Goal: Navigation & Orientation: Find specific page/section

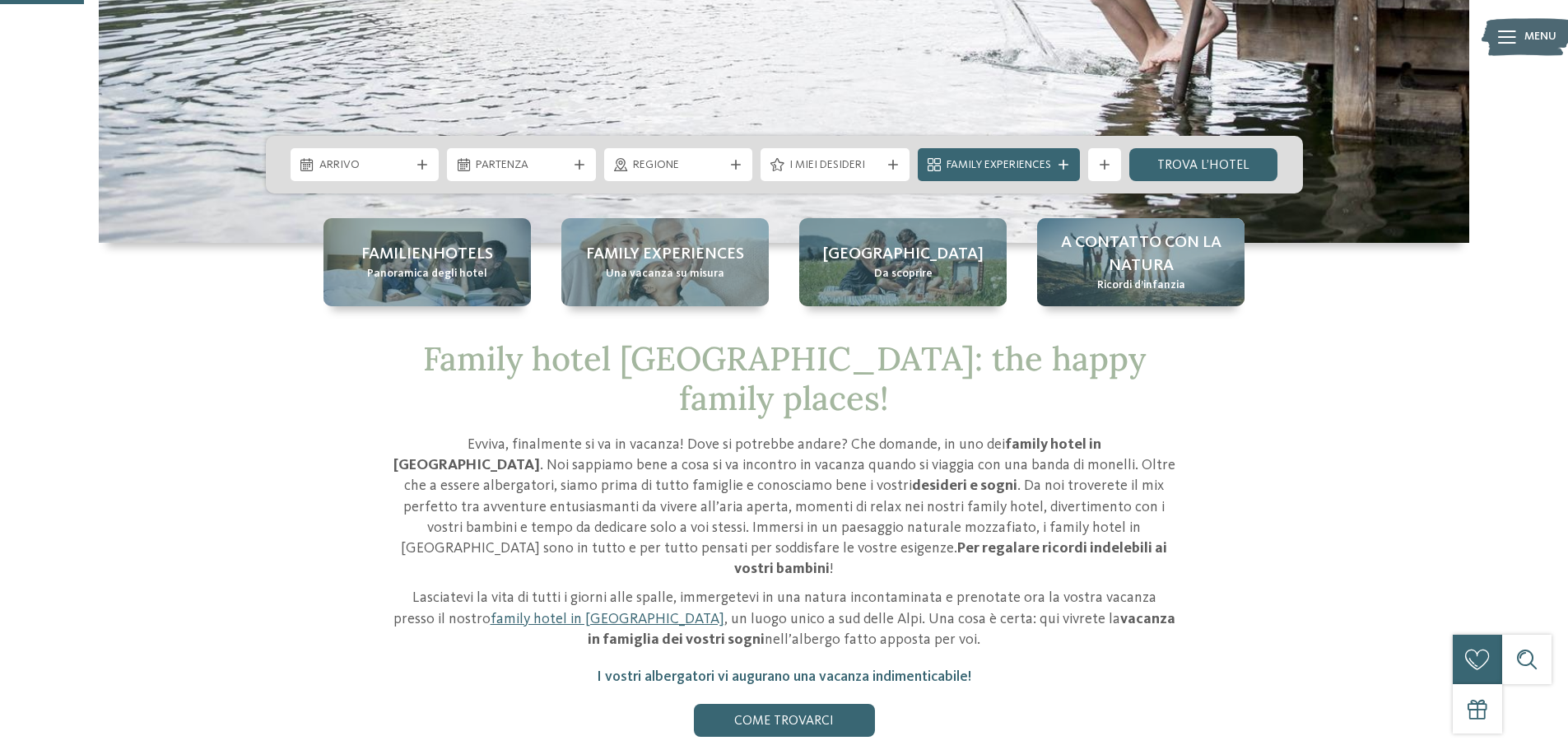
scroll to position [494, 0]
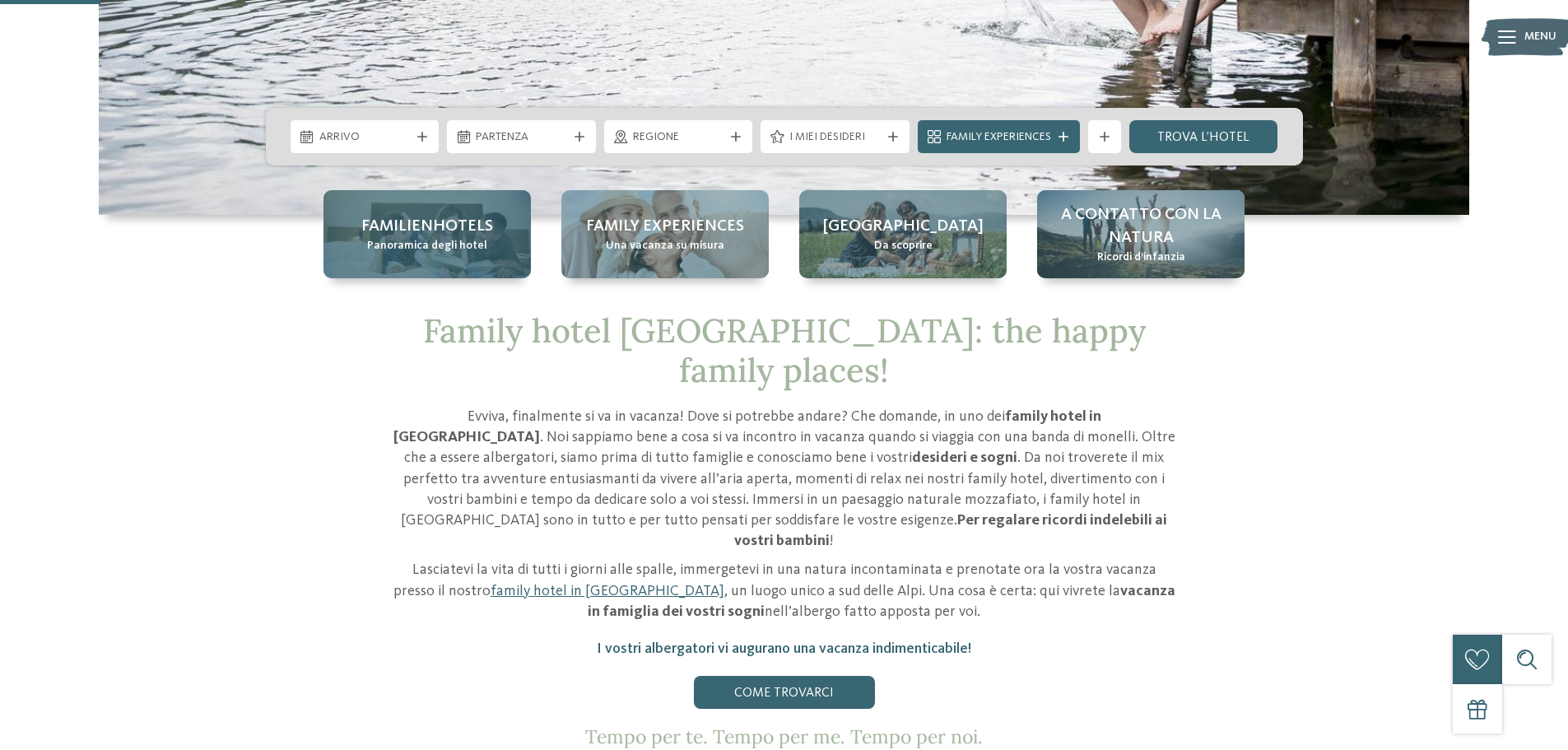
click at [373, 247] on span "Panoramica degli hotel" at bounding box center [427, 246] width 120 height 16
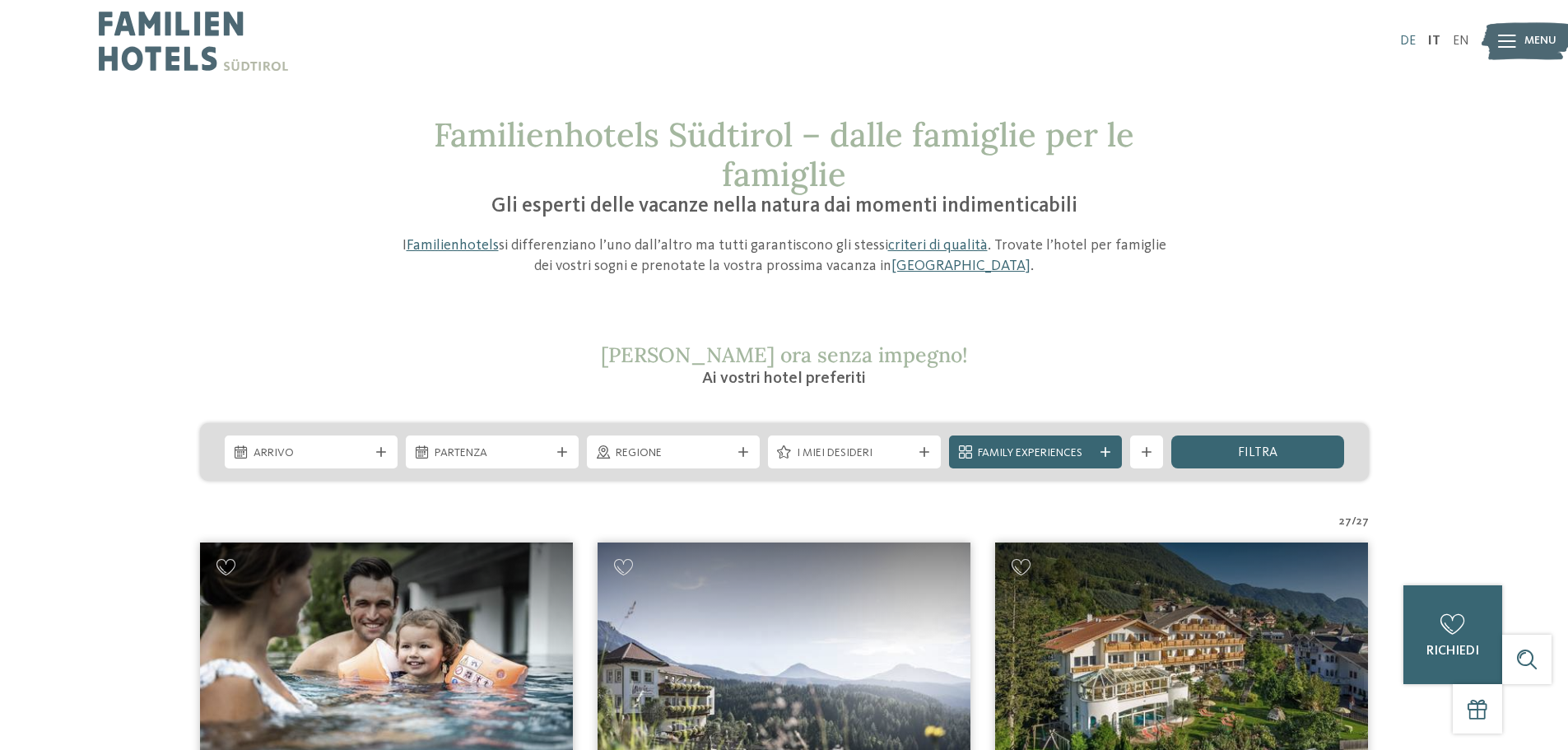
click at [1407, 43] on link "DE" at bounding box center [1408, 41] width 15 height 13
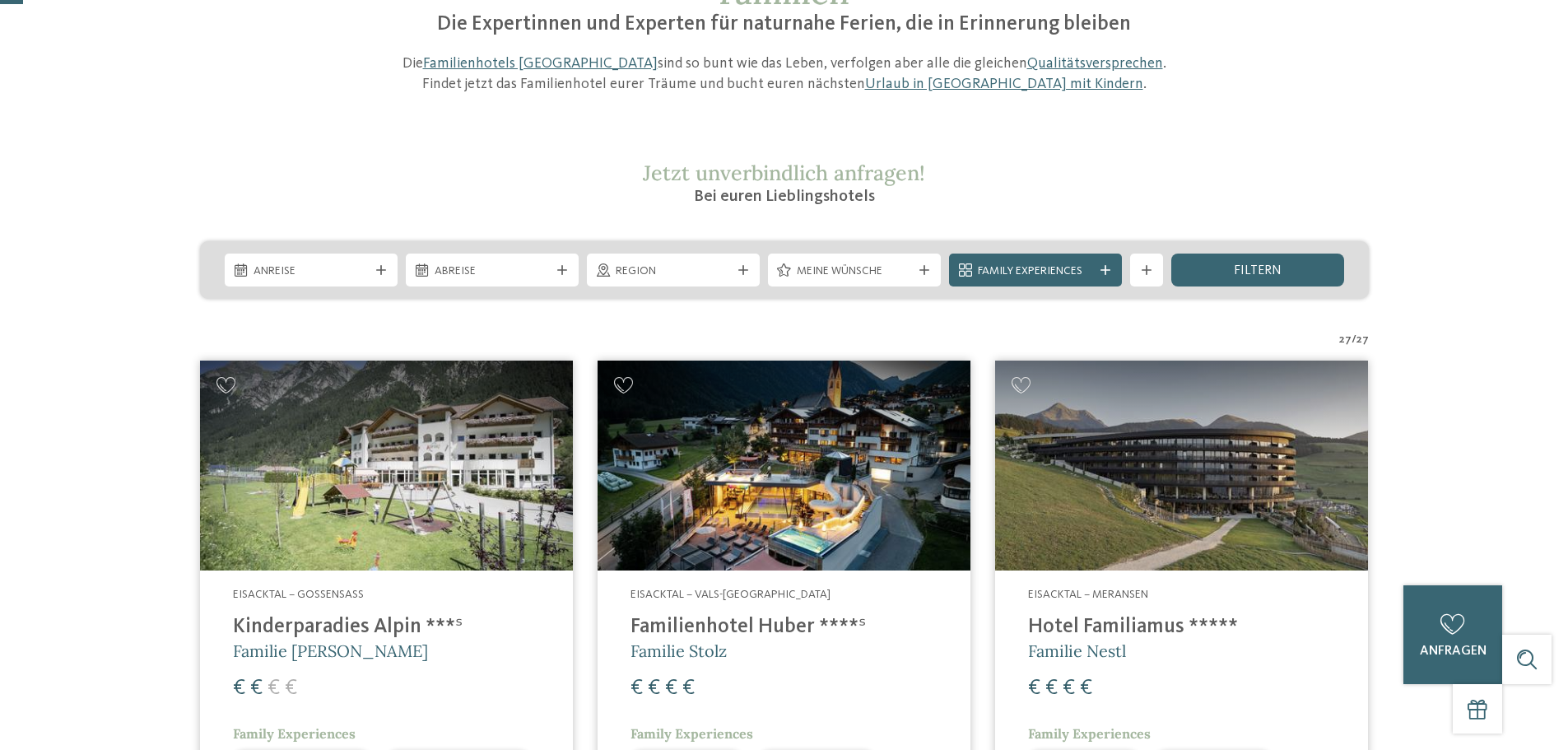
scroll to position [82, 0]
